Goal: Task Accomplishment & Management: Manage account settings

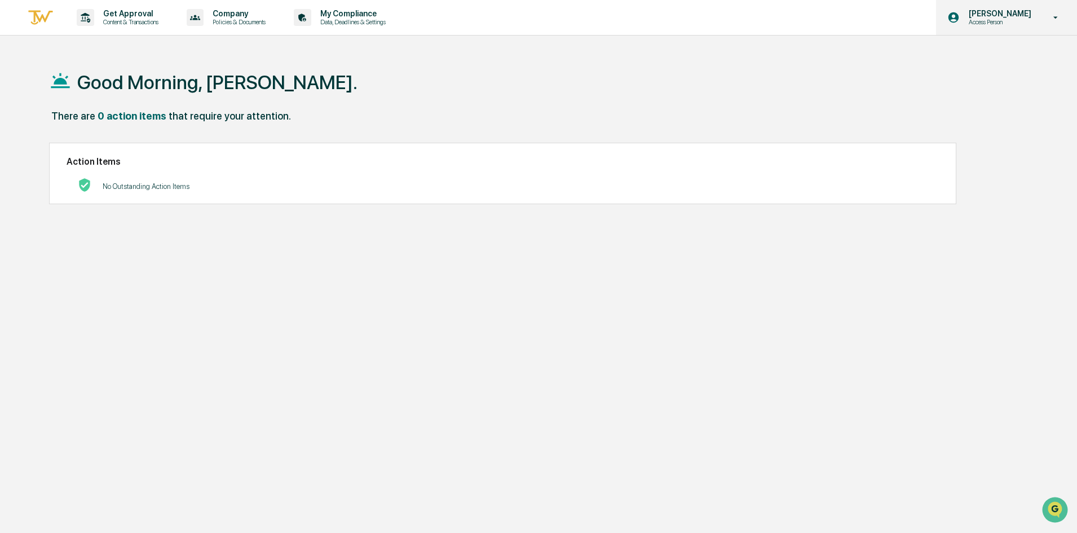
click at [1000, 25] on p "Access Person" at bounding box center [998, 22] width 77 height 8
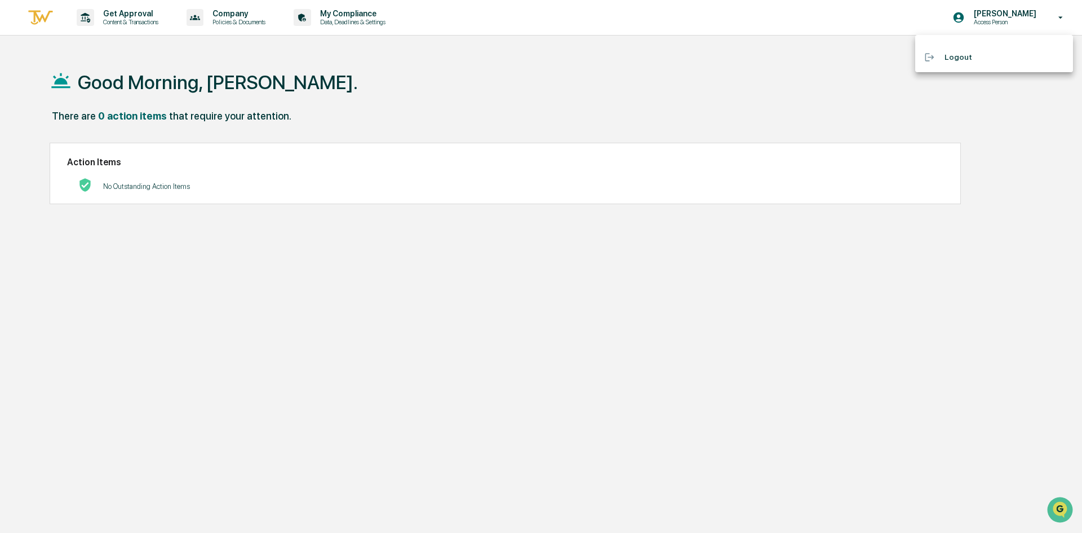
click at [543, 37] on div at bounding box center [541, 266] width 1082 height 533
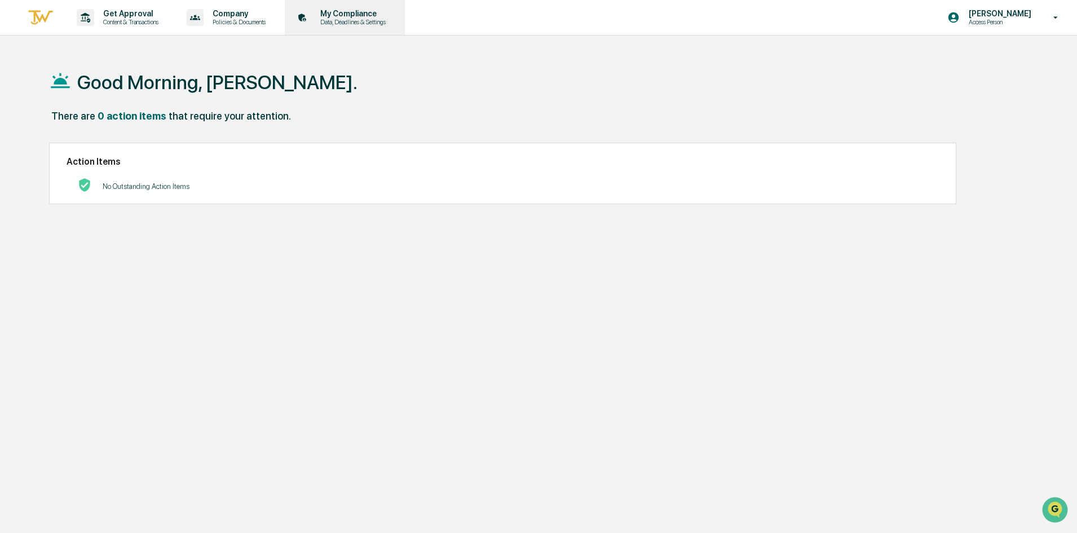
click at [359, 16] on p "My Compliance" at bounding box center [351, 13] width 80 height 9
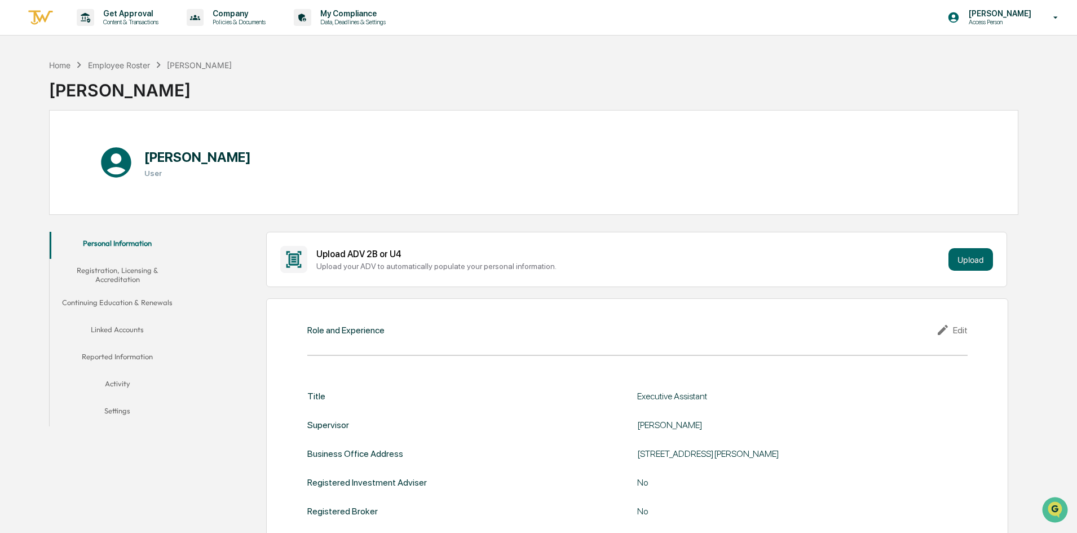
click at [129, 323] on button "Linked Accounts" at bounding box center [117, 331] width 135 height 27
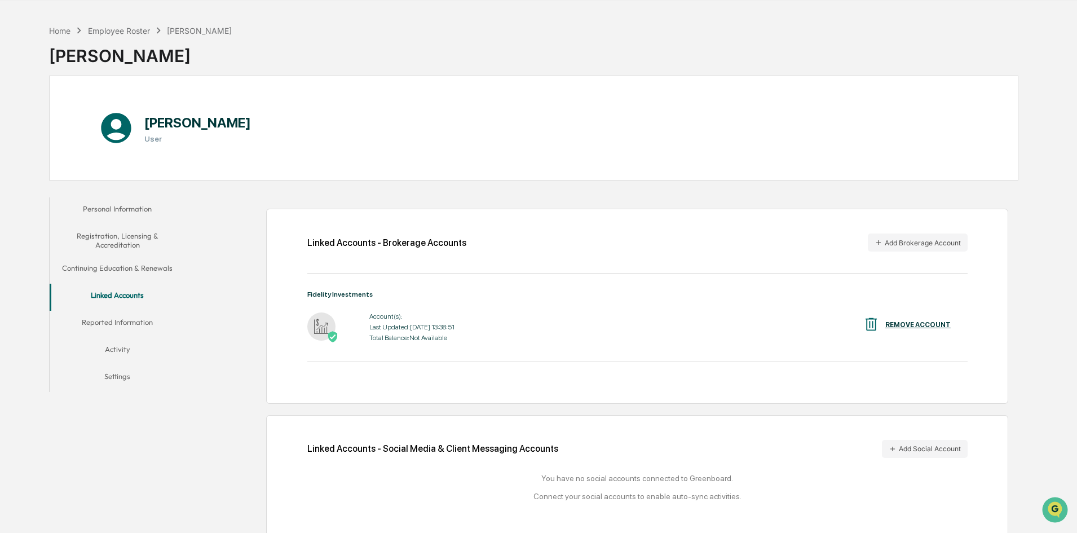
scroll to position [54, 0]
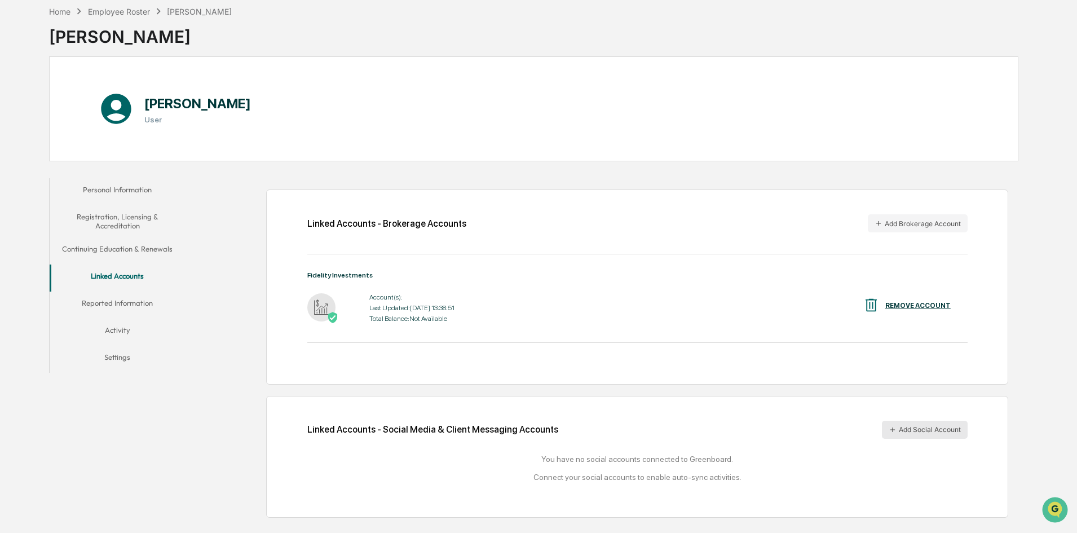
click at [905, 426] on button "Add Social Account" at bounding box center [925, 430] width 86 height 18
click at [932, 432] on button "Add Social Account" at bounding box center [925, 430] width 86 height 18
